Goal: Transaction & Acquisition: Purchase product/service

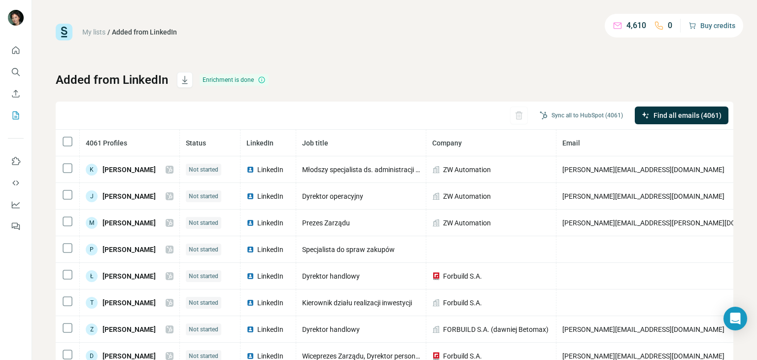
click at [721, 25] on button "Buy credits" at bounding box center [712, 26] width 47 height 14
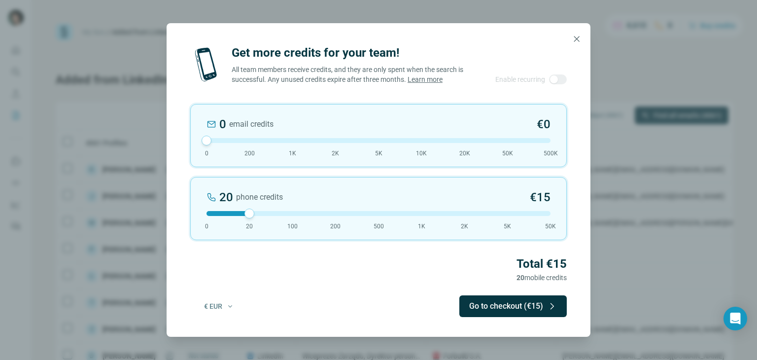
drag, startPoint x: 247, startPoint y: 146, endPoint x: 199, endPoint y: 141, distance: 48.1
click at [199, 141] on div "0 email credits €0 0 200 1K 2K 5K 10K 20K 50K 500K" at bounding box center [378, 135] width 377 height 63
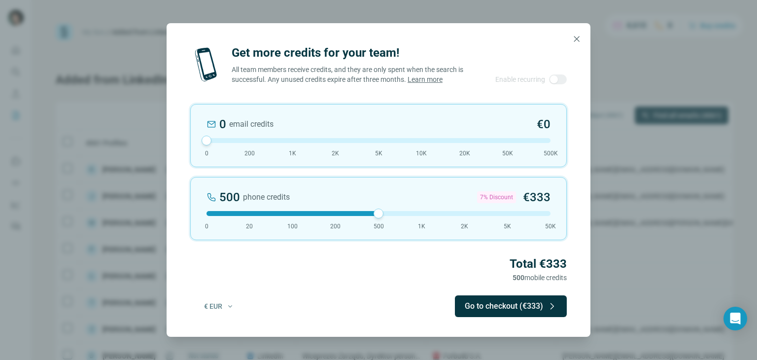
drag, startPoint x: 249, startPoint y: 221, endPoint x: 380, endPoint y: 236, distance: 132.4
click at [380, 236] on div "500 phone credits 7% Discount €333 0 20 100 200 500 1K 2K 5K 50K" at bounding box center [378, 208] width 377 height 63
click at [225, 314] on button "€ EUR" at bounding box center [219, 306] width 44 height 18
click at [220, 331] on div "$ USD" at bounding box center [240, 333] width 83 height 10
drag, startPoint x: 375, startPoint y: 220, endPoint x: 402, endPoint y: 217, distance: 27.7
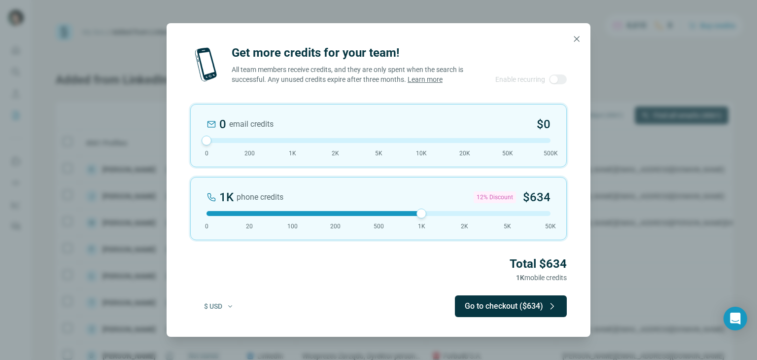
click at [402, 216] on div at bounding box center [379, 213] width 344 height 5
drag, startPoint x: 420, startPoint y: 217, endPoint x: 379, endPoint y: 217, distance: 41.4
click at [379, 217] on div at bounding box center [379, 214] width 10 height 10
click at [324, 317] on div "$ USD Go to checkout ($333)" at bounding box center [378, 306] width 377 height 22
click at [491, 308] on button "Go to checkout ($333)" at bounding box center [511, 306] width 112 height 22
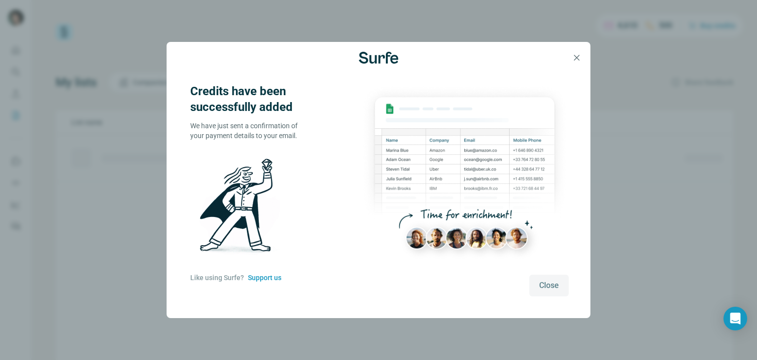
click at [545, 286] on span "Close" at bounding box center [549, 286] width 20 height 12
